Goal: Information Seeking & Learning: Find specific fact

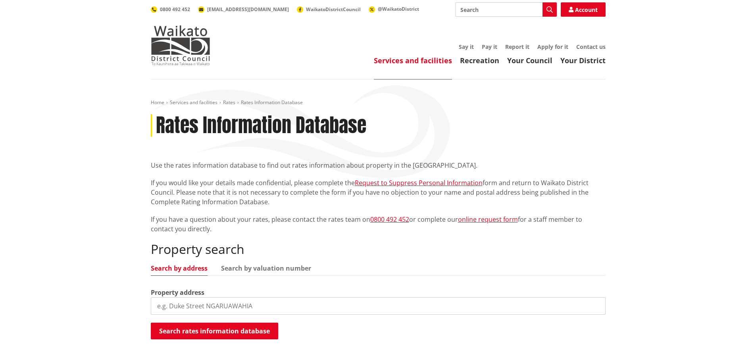
click at [217, 315] on div "Property search Search by address Search by valuation number Property address S…" at bounding box center [378, 290] width 455 height 98
click at [220, 309] on input "search" at bounding box center [378, 305] width 455 height 17
paste input "561 Ruapuke Road"
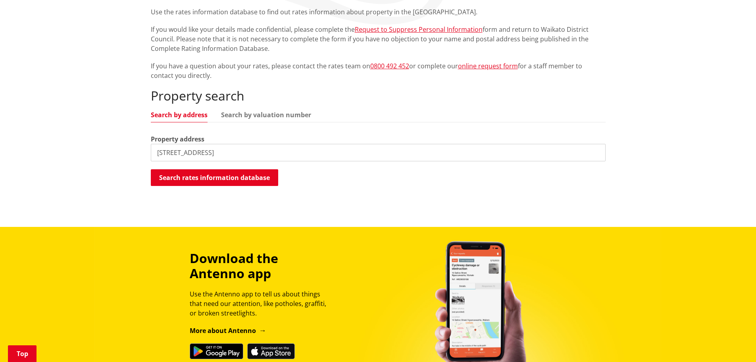
scroll to position [159, 0]
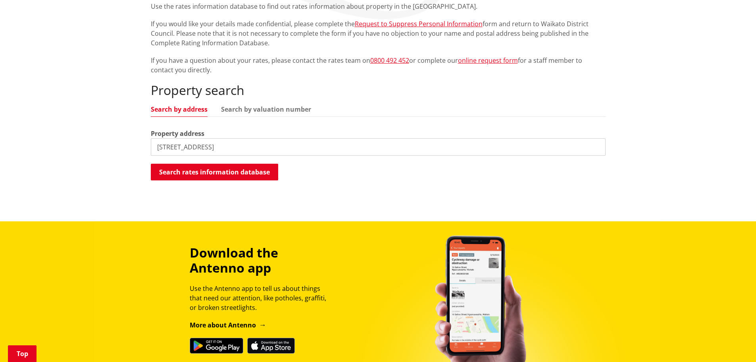
click at [239, 142] on input "561 Ruapuke Road" at bounding box center [378, 146] width 455 height 17
type input "561 Ruapuke Road"
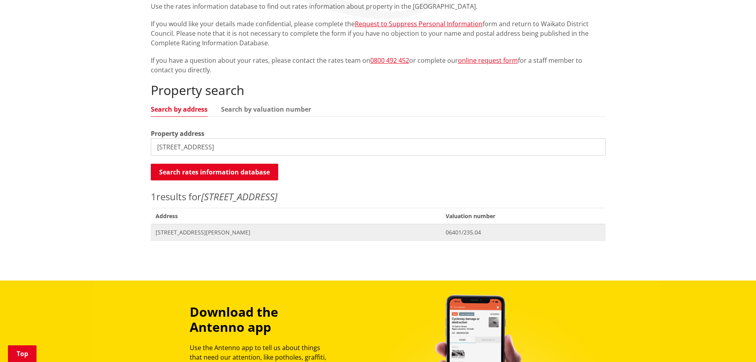
click at [204, 235] on span "[STREET_ADDRESS][PERSON_NAME]" at bounding box center [296, 232] width 281 height 8
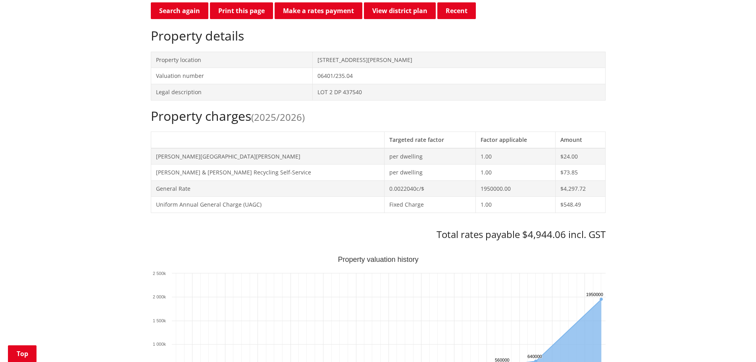
scroll to position [238, 0]
